Goal: Book appointment/travel/reservation

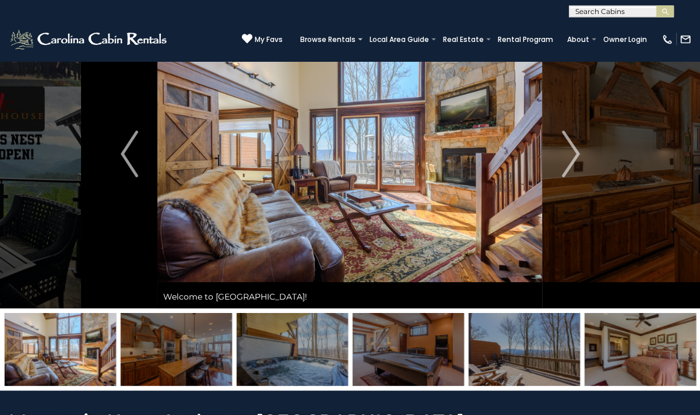
scroll to position [62, 0]
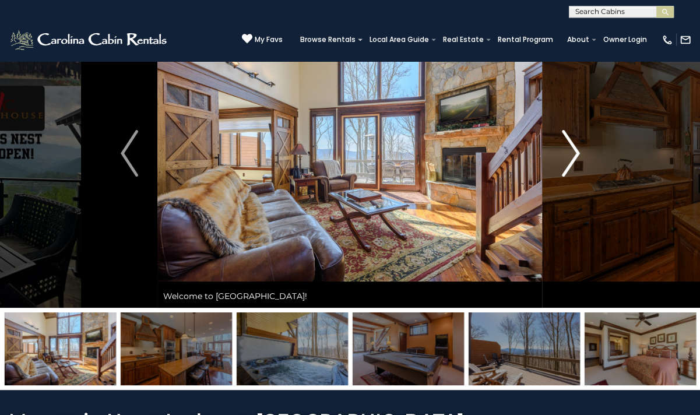
click at [562, 166] on img "Next" at bounding box center [570, 153] width 17 height 47
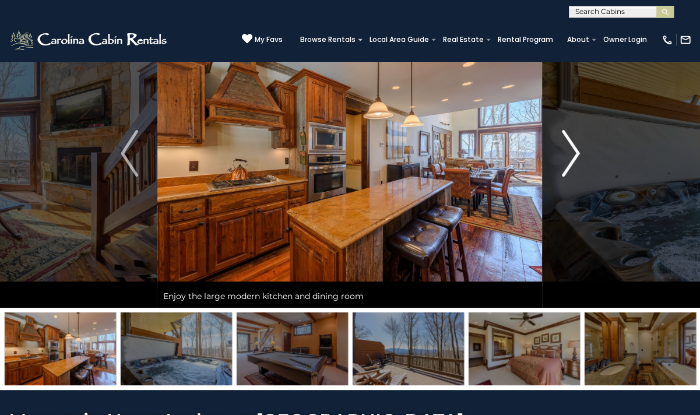
click at [562, 166] on img "Next" at bounding box center [570, 153] width 17 height 47
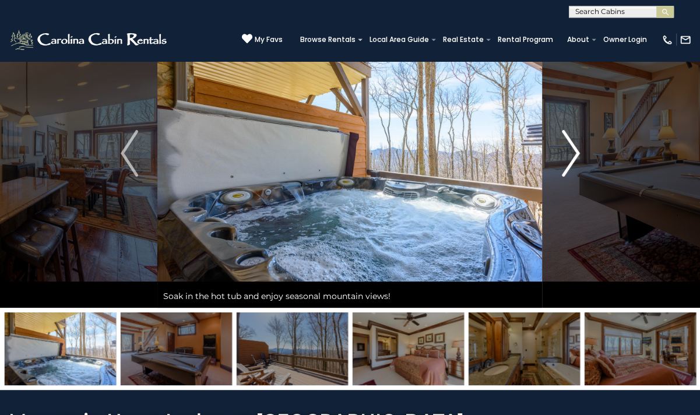
click at [562, 166] on img "Next" at bounding box center [570, 153] width 17 height 47
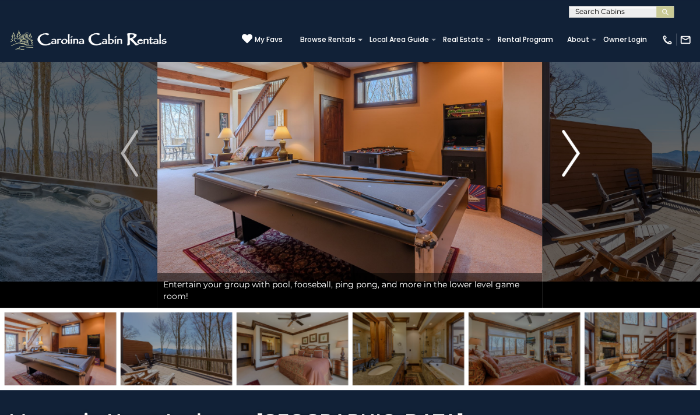
click at [562, 166] on img "Next" at bounding box center [570, 153] width 17 height 47
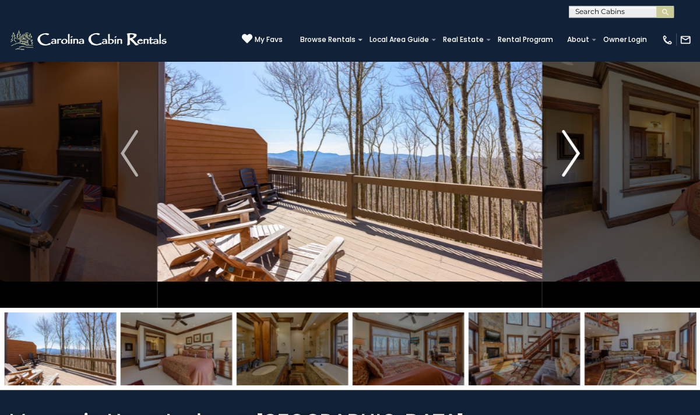
click at [562, 166] on img "Next" at bounding box center [570, 153] width 17 height 47
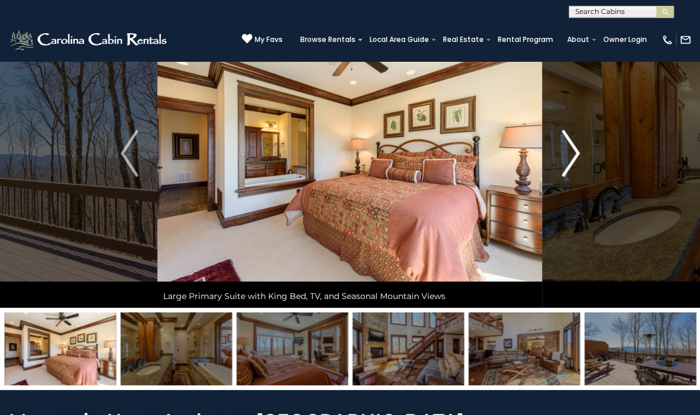
click at [562, 166] on img "Next" at bounding box center [570, 153] width 17 height 47
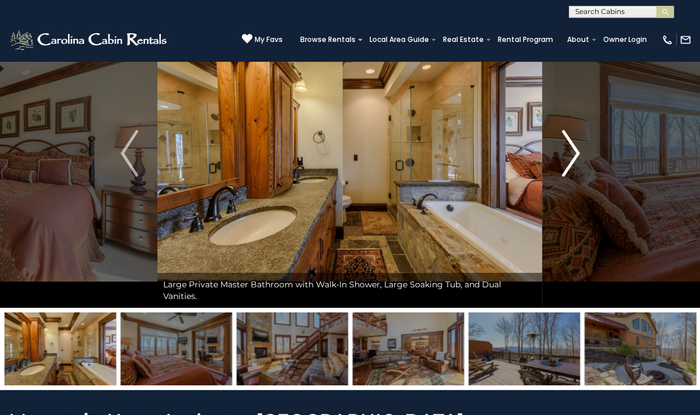
click at [562, 166] on img "Next" at bounding box center [570, 153] width 17 height 47
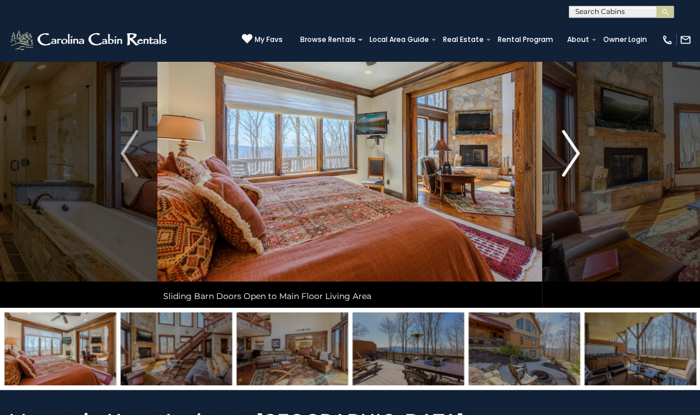
click at [562, 166] on img "Next" at bounding box center [570, 153] width 17 height 47
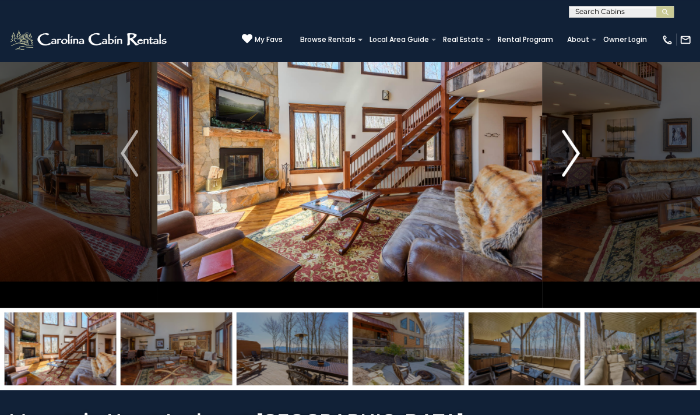
click at [562, 166] on img "Next" at bounding box center [570, 153] width 17 height 47
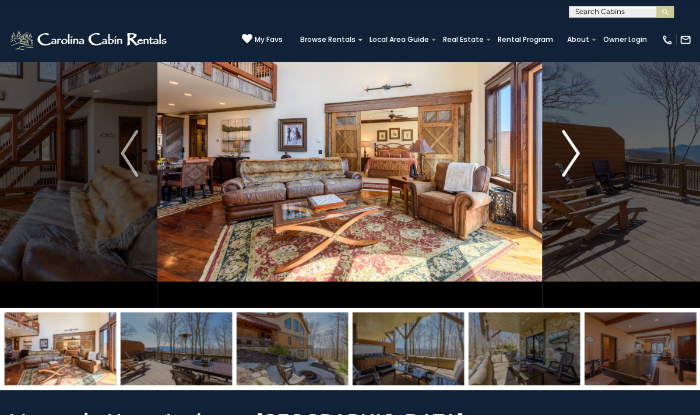
click at [562, 166] on img "Next" at bounding box center [570, 153] width 17 height 47
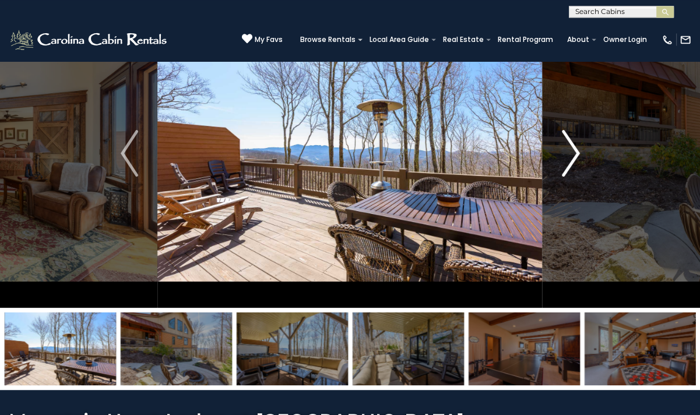
click at [562, 166] on img "Next" at bounding box center [570, 153] width 17 height 47
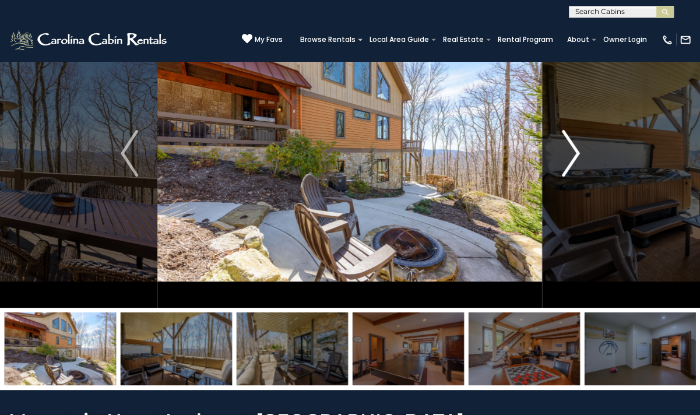
click at [562, 166] on img "Next" at bounding box center [570, 153] width 17 height 47
